Goal: Find specific page/section: Find specific page/section

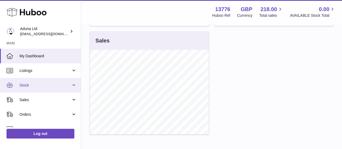
scroll to position [37, 0]
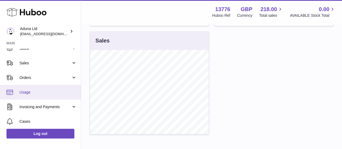
click at [36, 93] on span "Usage" at bounding box center [47, 92] width 57 height 5
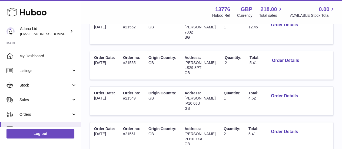
scroll to position [168, 0]
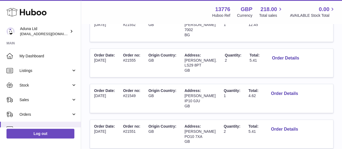
click at [229, 89] on span "Quantity:" at bounding box center [232, 91] width 17 height 4
click at [137, 42] on tbody "Order Date: [DATE] Order no: #21554 Origin Country: [GEOGRAPHIC_DATA] Address: …" at bounding box center [212, 120] width 244 height 356
